Goal: Navigation & Orientation: Find specific page/section

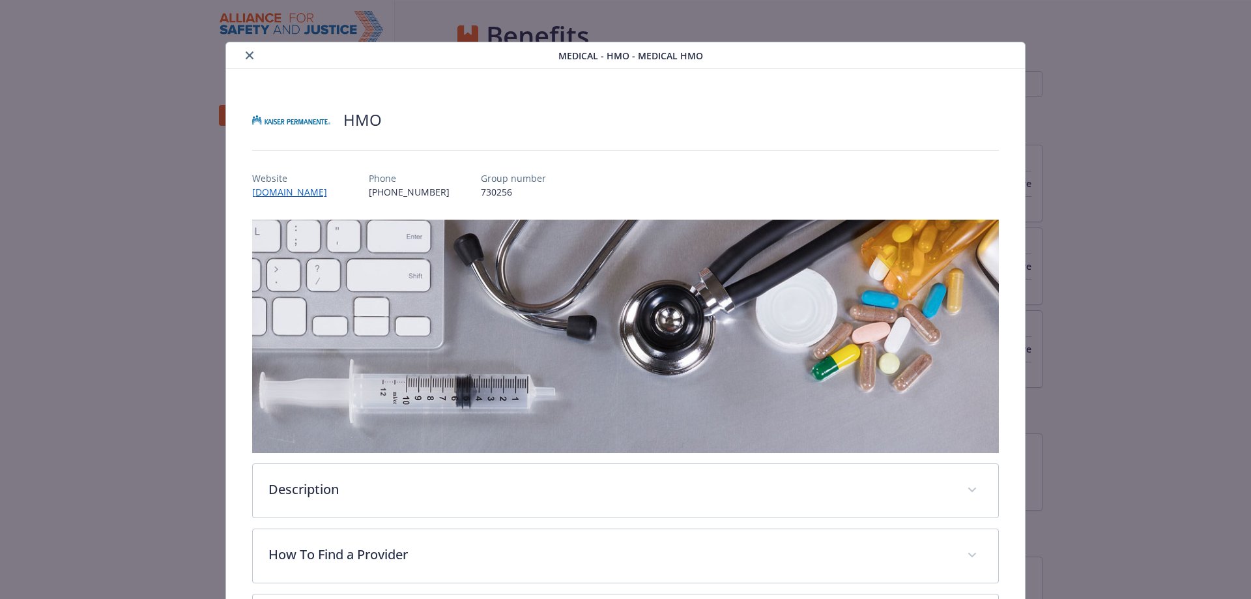
scroll to position [104, 0]
